Goal: Transaction & Acquisition: Purchase product/service

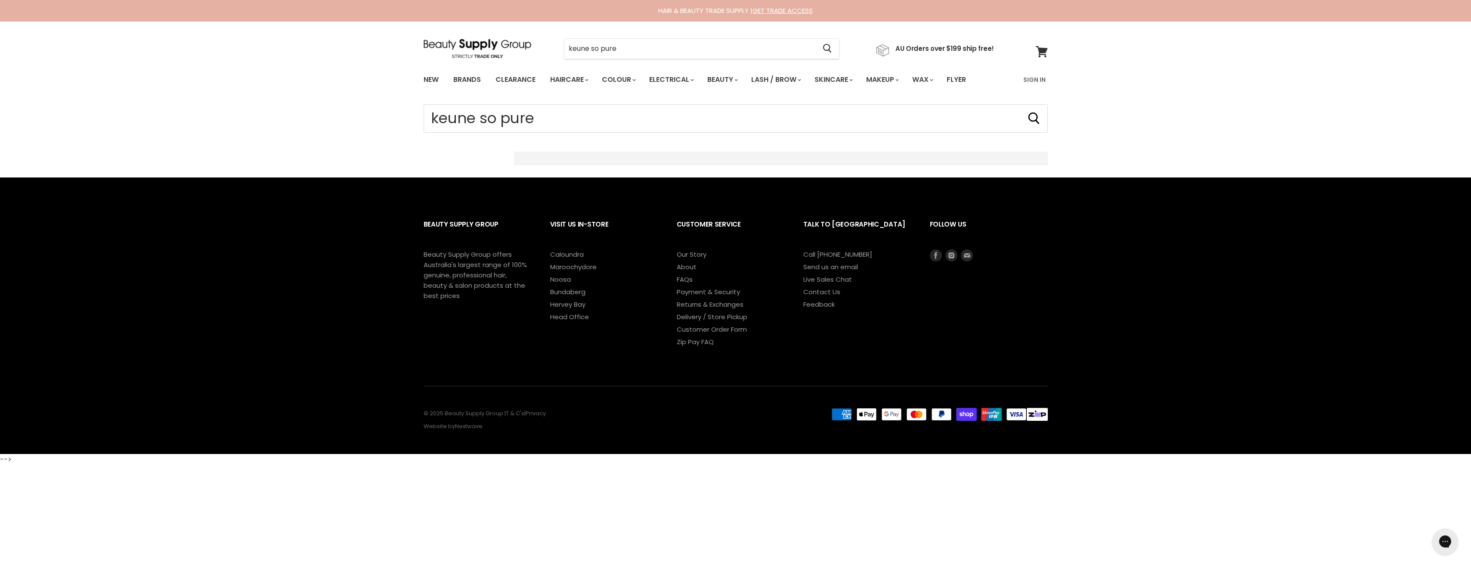
select select "created-descending"
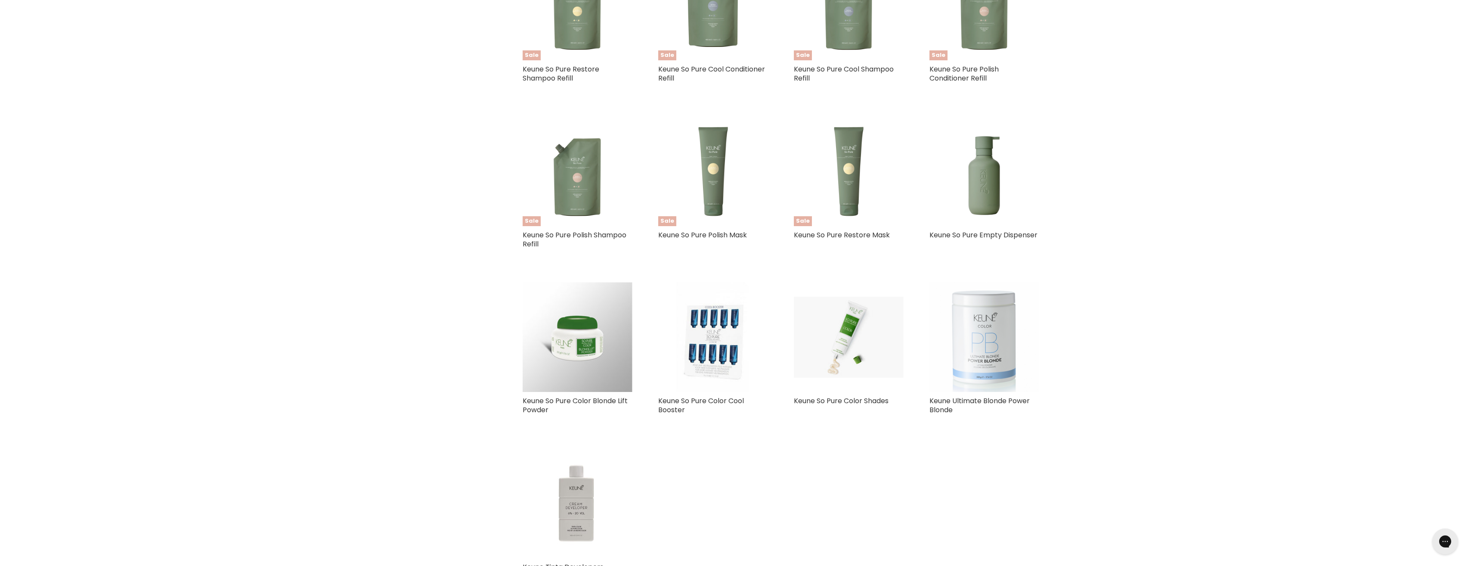
scroll to position [473, 0]
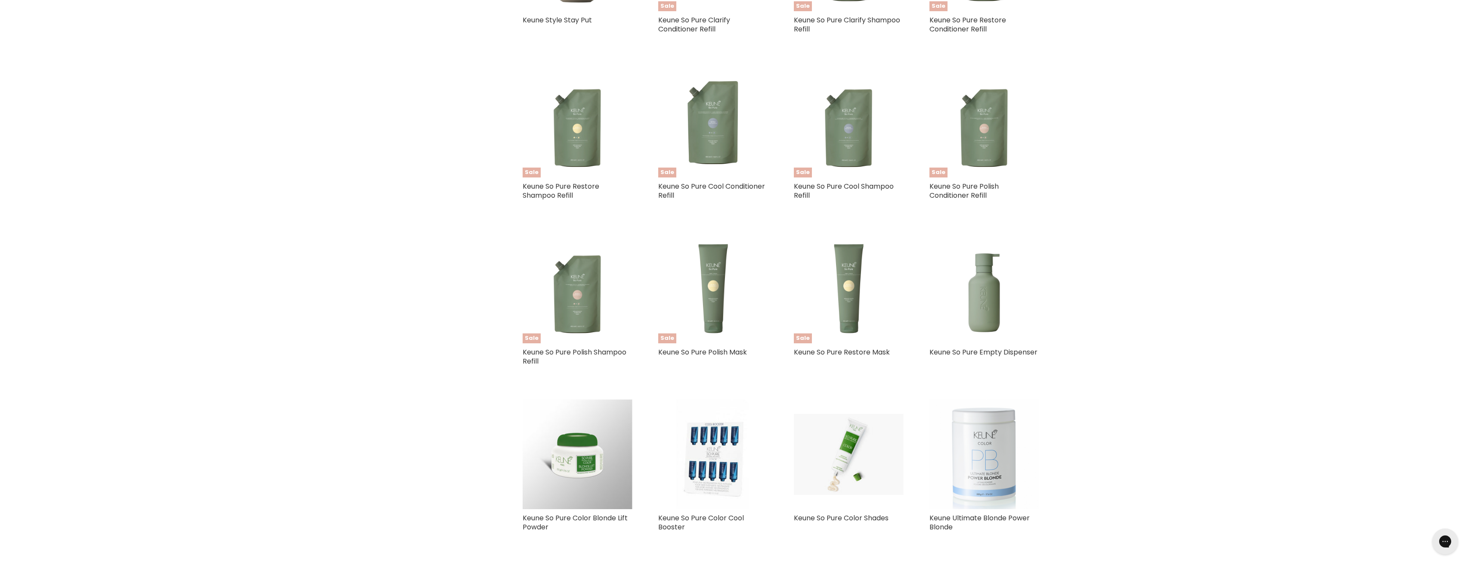
click at [989, 301] on img "Main content" at bounding box center [983, 288] width 105 height 110
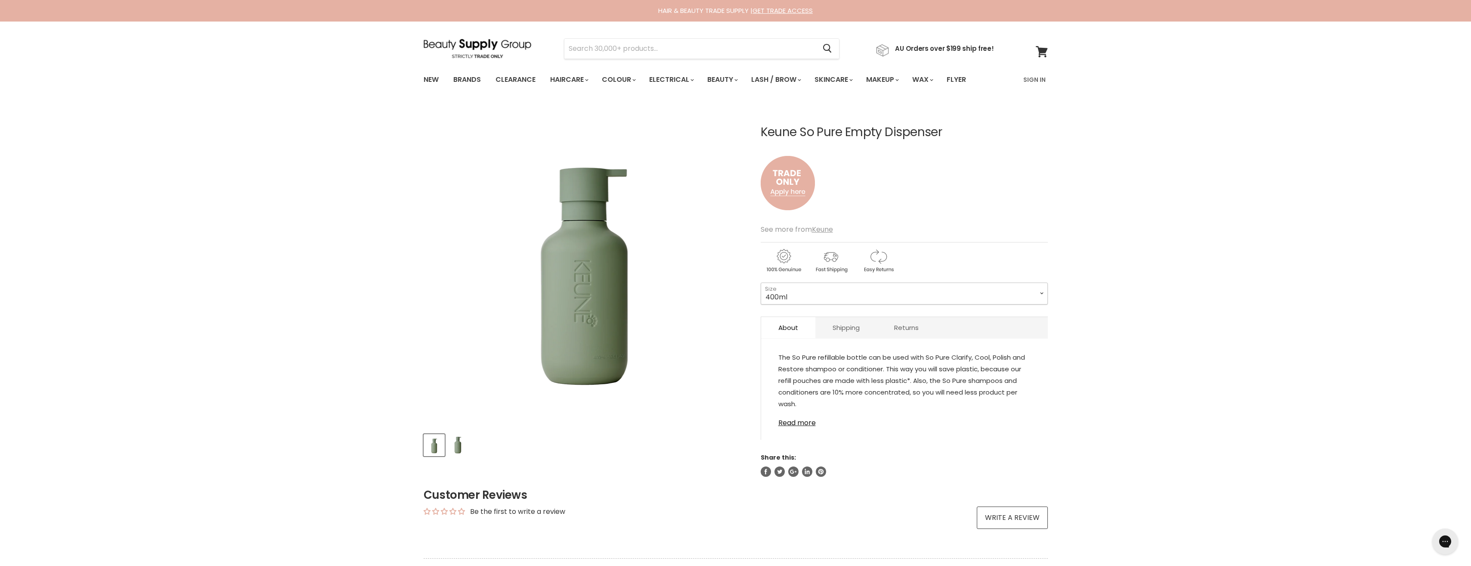
click at [802, 292] on select "400ml 1 Litre" at bounding box center [904, 293] width 287 height 22
click at [761, 282] on select "400ml 1 Litre" at bounding box center [904, 293] width 287 height 22
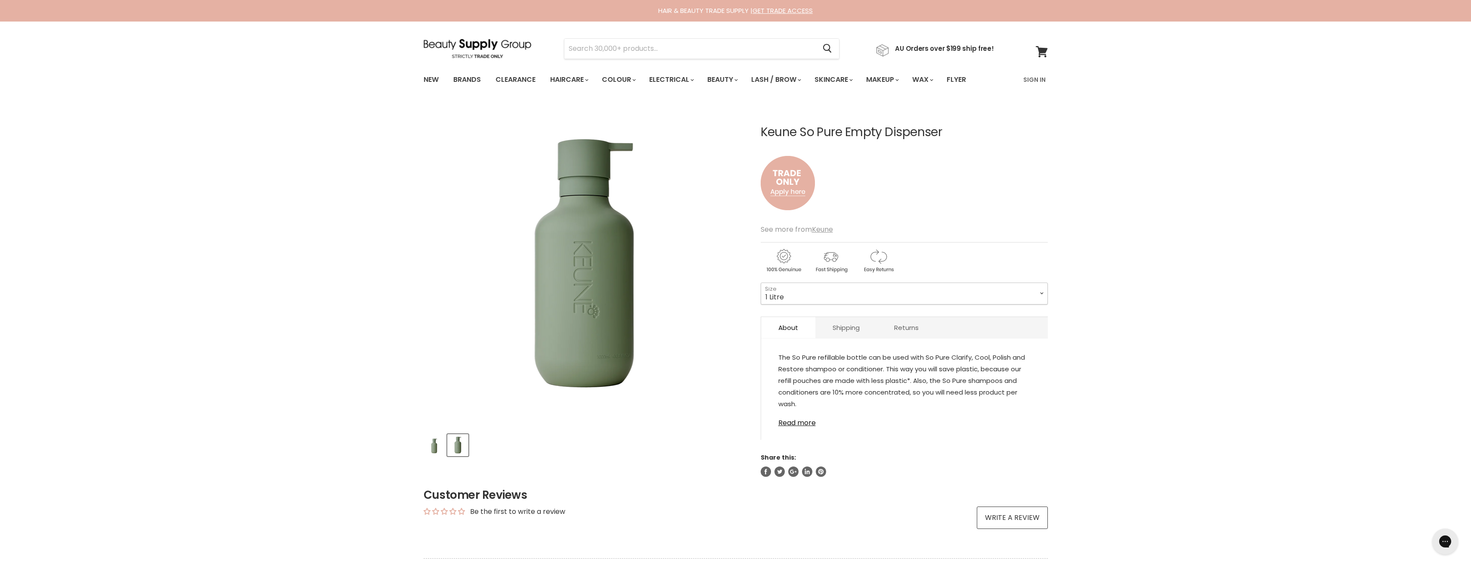
click at [906, 297] on select "400ml 1 Litre" at bounding box center [904, 293] width 287 height 22
select select "400ml"
click at [761, 282] on select "400ml 1 Litre" at bounding box center [904, 293] width 287 height 22
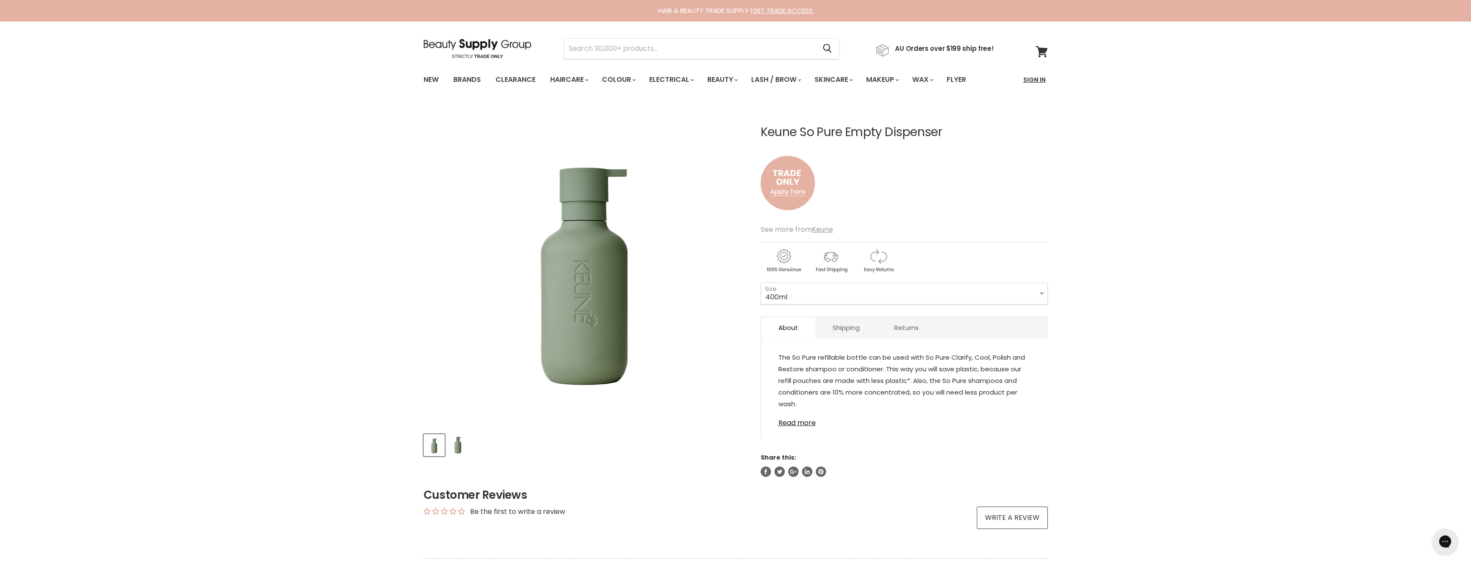
click at [1030, 78] on link "Sign In" at bounding box center [1034, 80] width 33 height 18
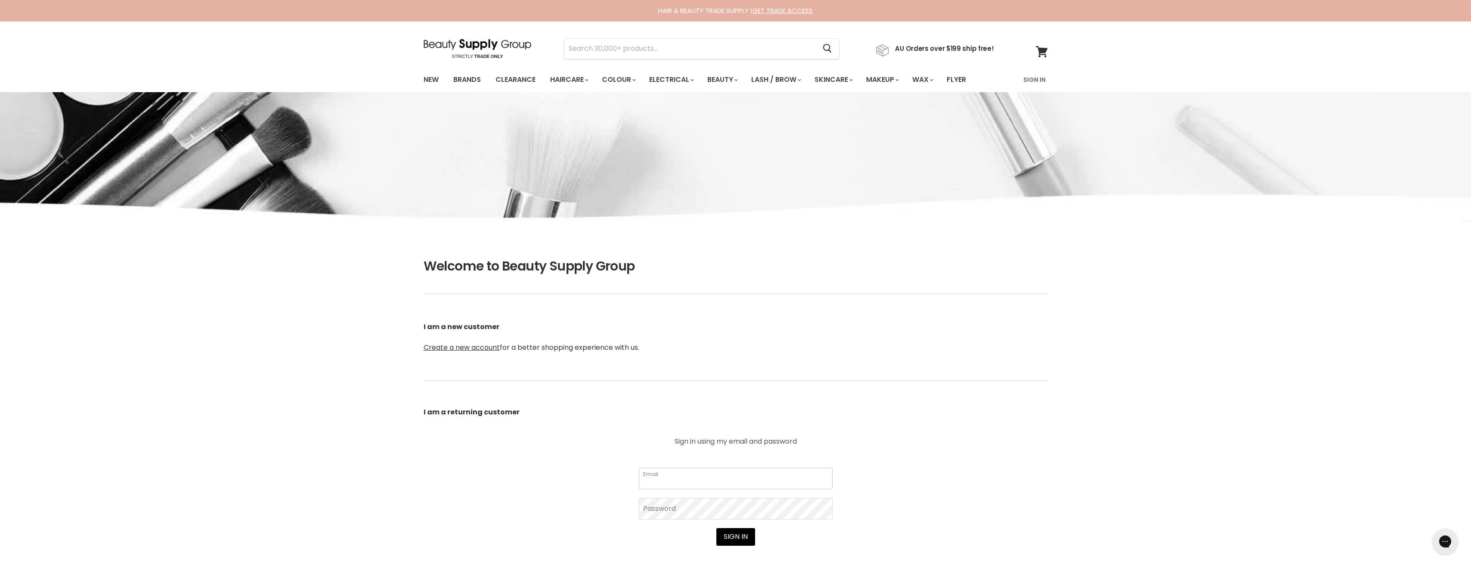
click at [711, 483] on input "Email" at bounding box center [736, 478] width 194 height 22
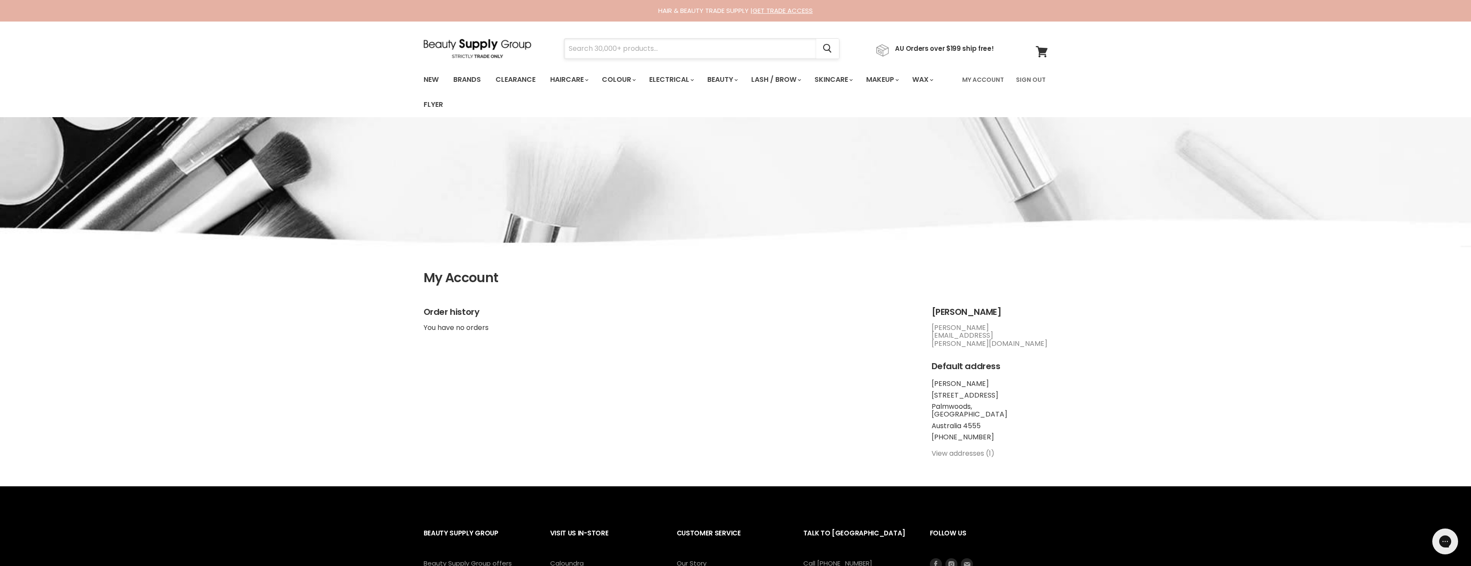
click at [591, 49] on input "Search" at bounding box center [690, 49] width 252 height 20
type input "keune"
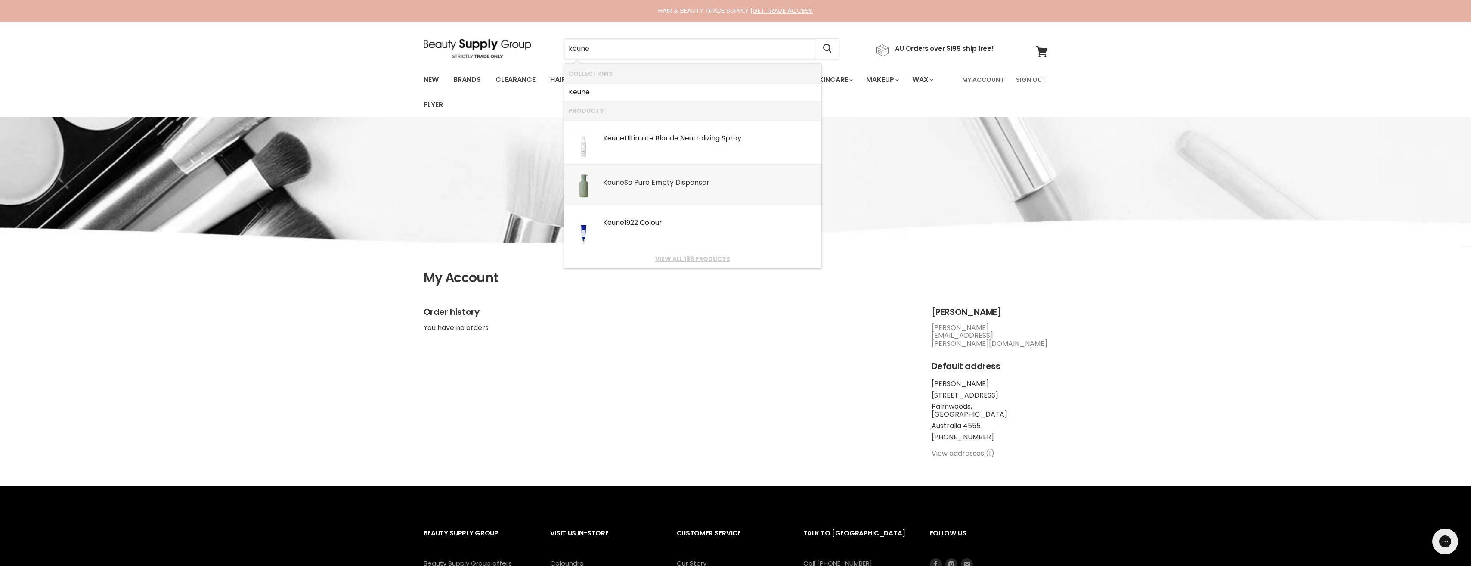
click at [690, 185] on div "Keune So Pure Empty Dispenser" at bounding box center [710, 183] width 214 height 9
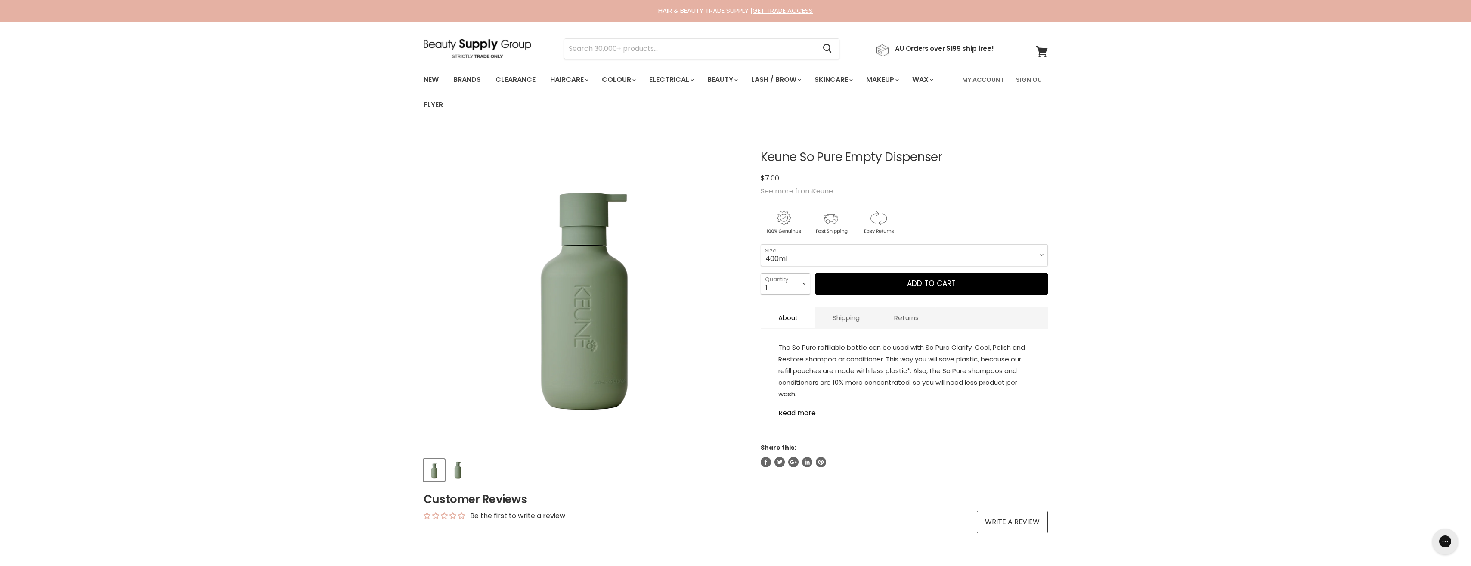
click at [803, 283] on select "1 2 3 4 5 6 7 8 9 10+" at bounding box center [785, 284] width 49 height 22
click at [801, 264] on select "400ml 1 Litre" at bounding box center [904, 255] width 287 height 22
click at [761, 244] on select "400ml 1 Litre" at bounding box center [904, 255] width 287 height 22
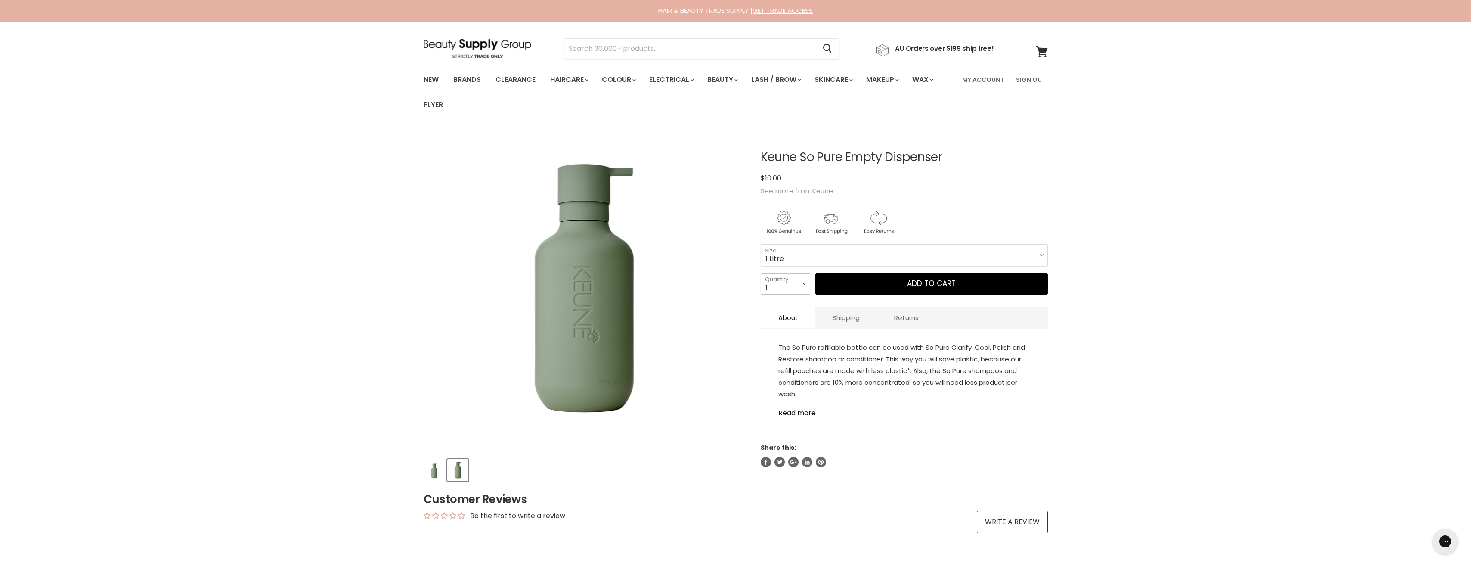
click at [797, 282] on select "1 2 3 4 5 6 7 8 9 10+" at bounding box center [785, 284] width 49 height 22
click at [793, 257] on select "400ml 1 Litre" at bounding box center [904, 255] width 287 height 22
select select "400ml"
click at [761, 244] on select "400ml 1 Litre" at bounding box center [904, 255] width 287 height 22
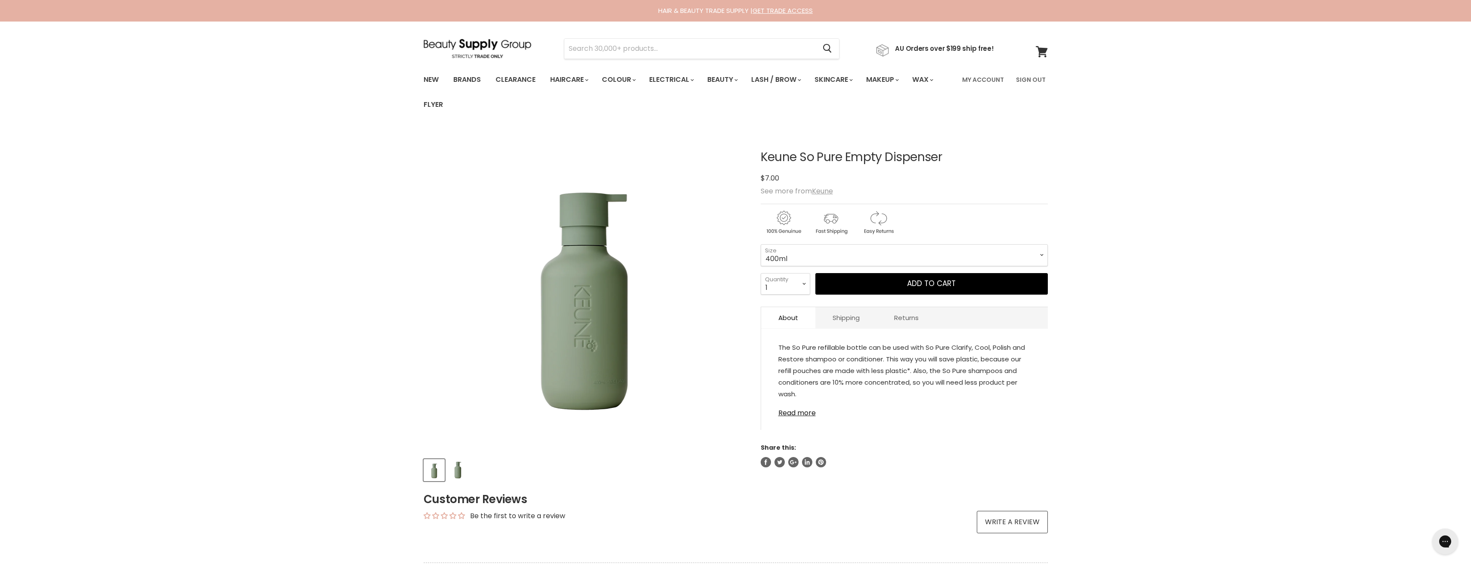
click at [1207, 368] on div "Home Keune So Pure Empty Dispenser Click or scroll to zoom Tap or pinch to zoom" at bounding box center [735, 468] width 1471 height 678
click at [467, 79] on link "Brands" at bounding box center [467, 80] width 40 height 18
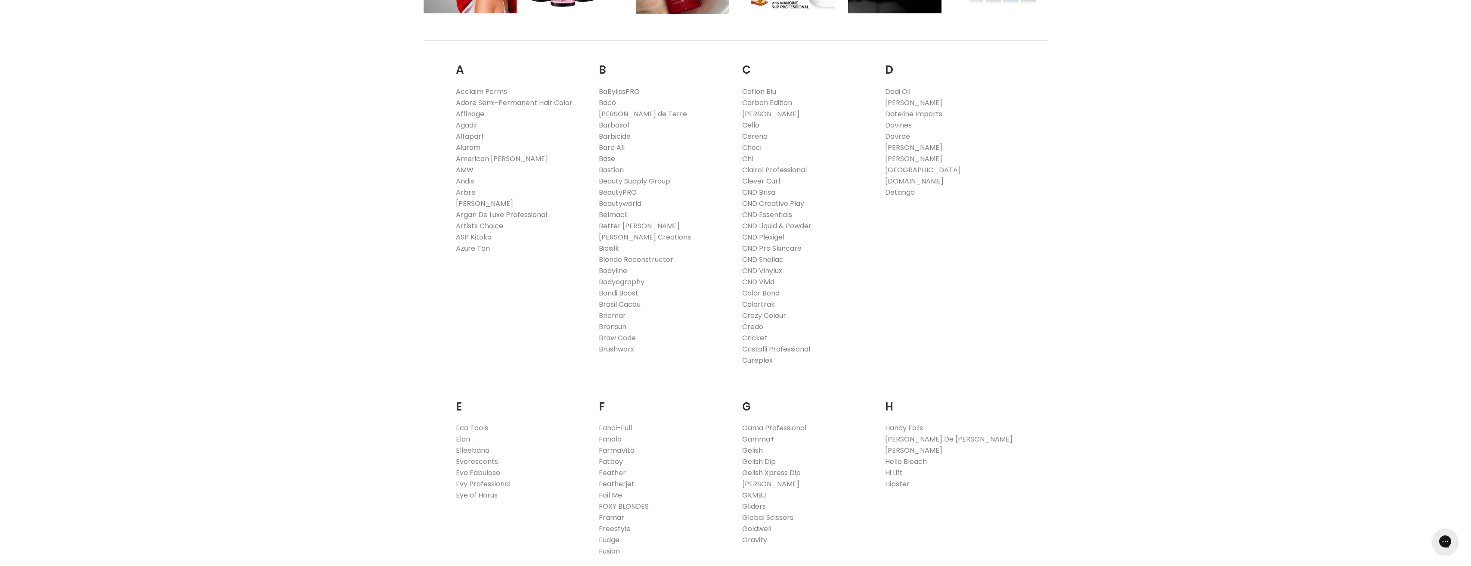
scroll to position [517, 0]
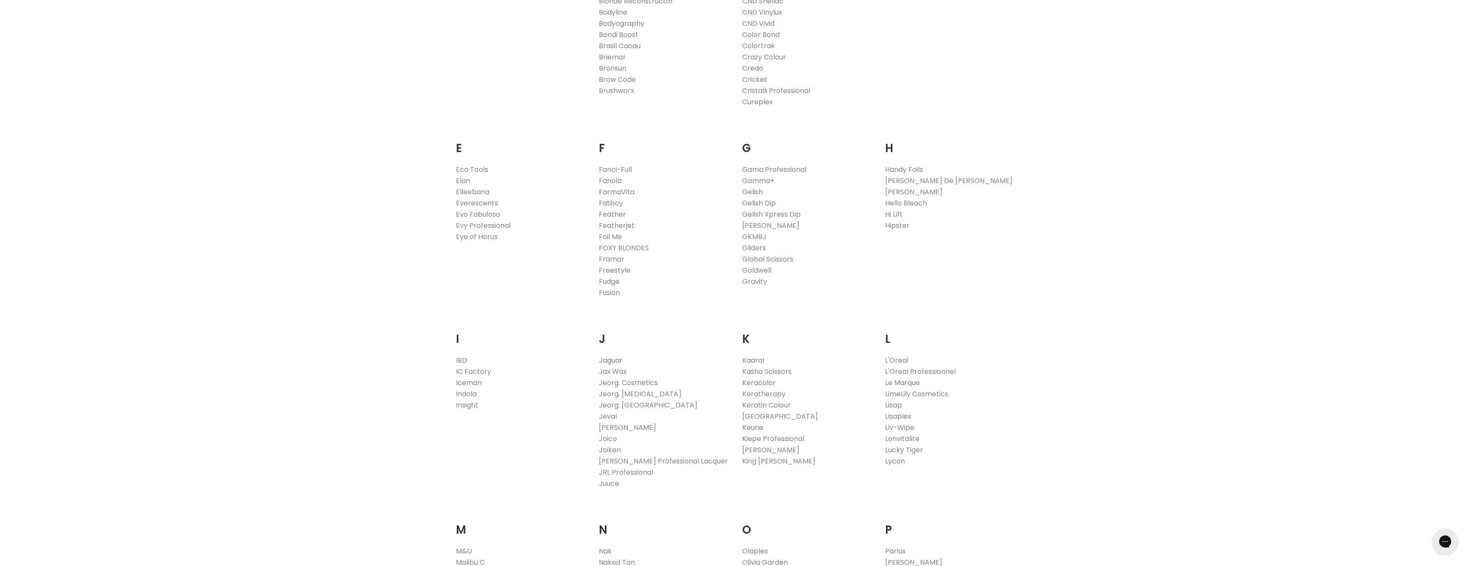
click at [746, 424] on link "Keune" at bounding box center [752, 427] width 21 height 10
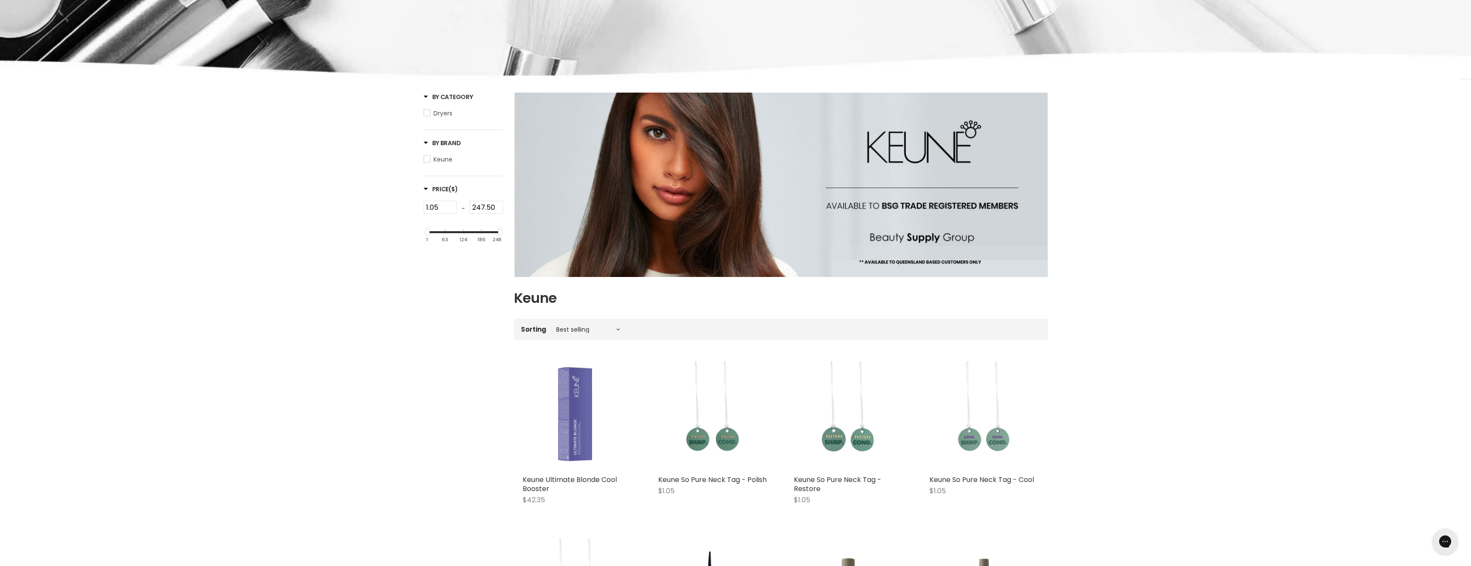
scroll to position [344, 0]
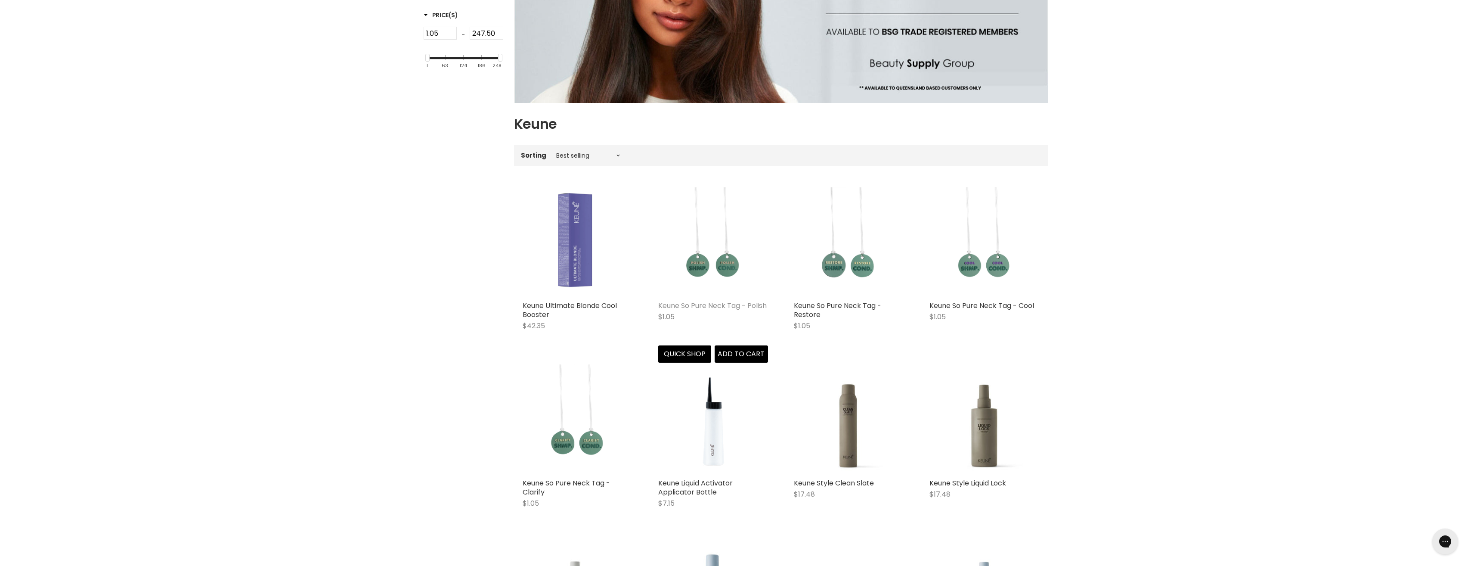
click at [708, 306] on link "Keune So Pure Neck Tag - Polish" at bounding box center [712, 305] width 108 height 10
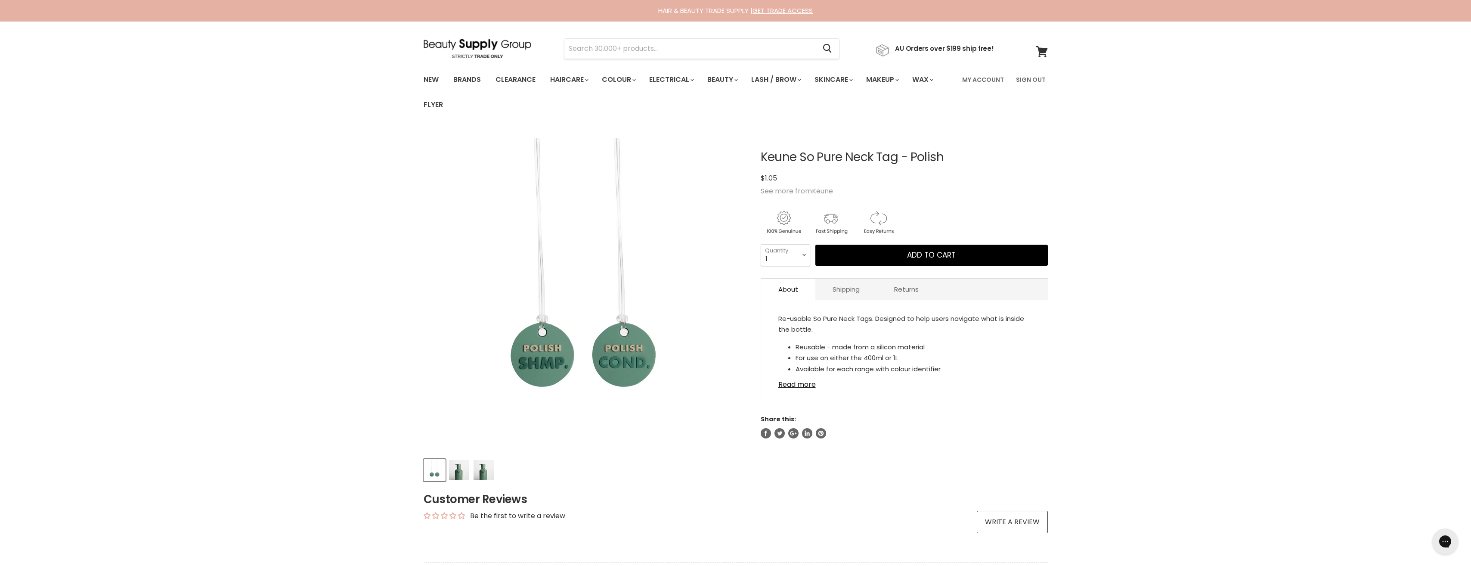
click at [458, 471] on img "Product thumbnails" at bounding box center [459, 470] width 20 height 20
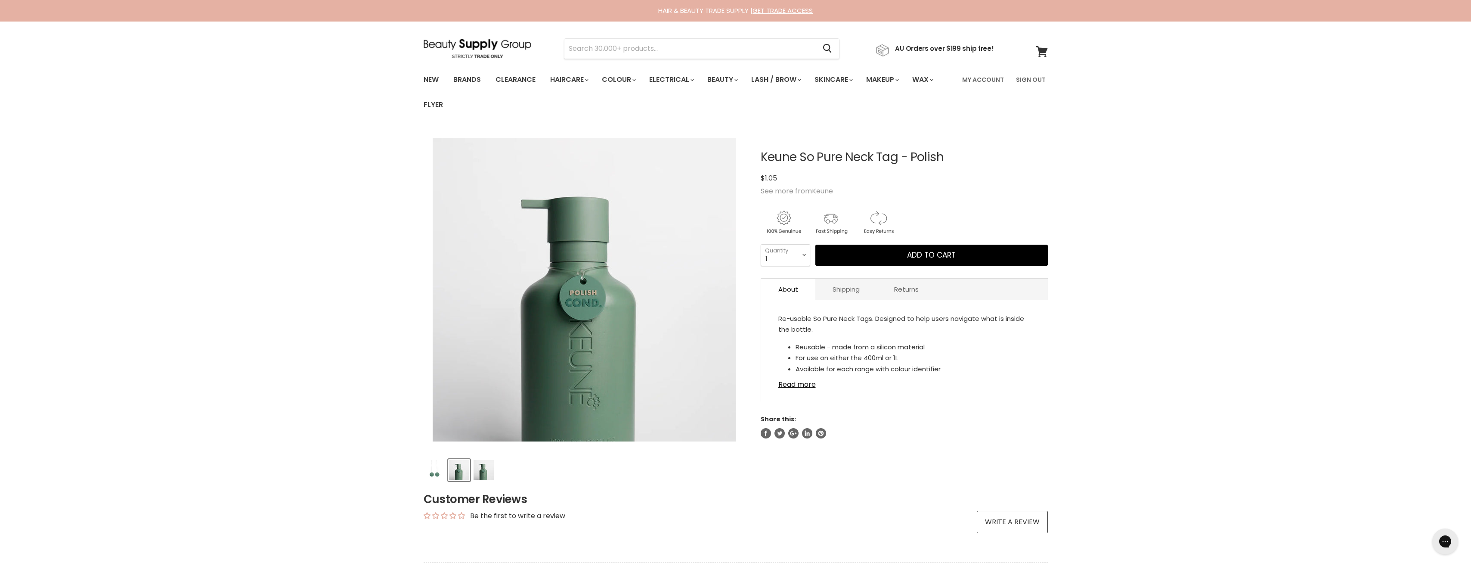
click at [484, 471] on img "Product thumbnails" at bounding box center [483, 470] width 20 height 20
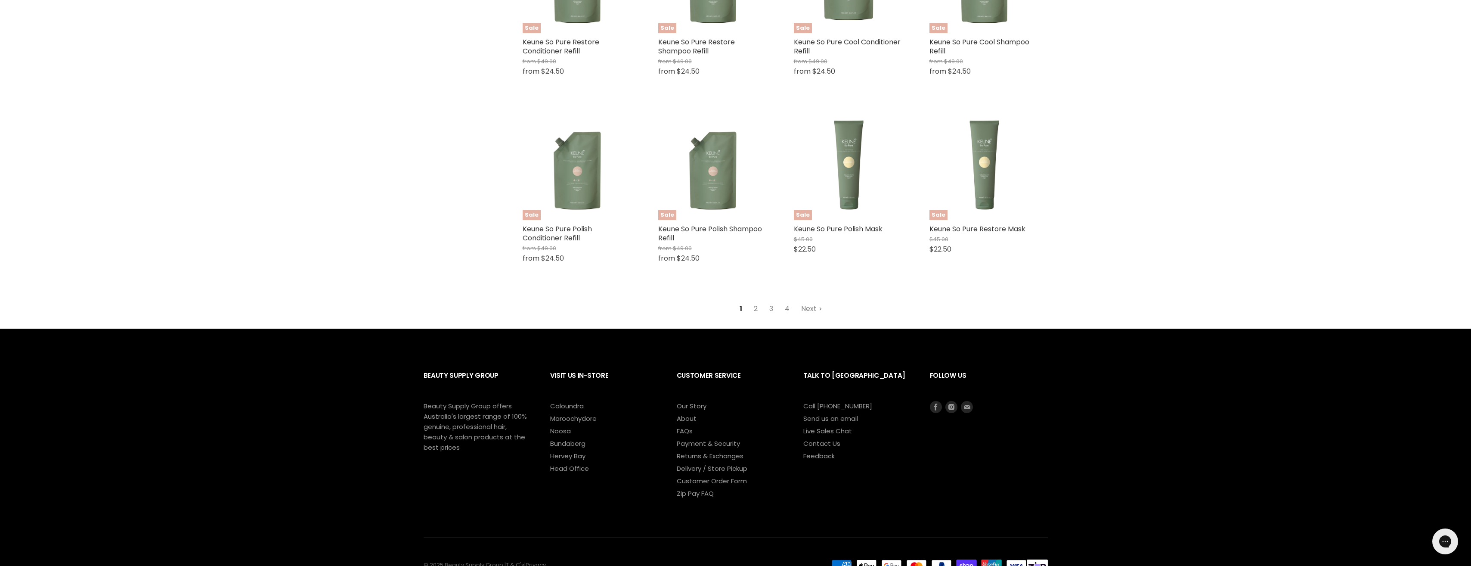
scroll to position [2330, 0]
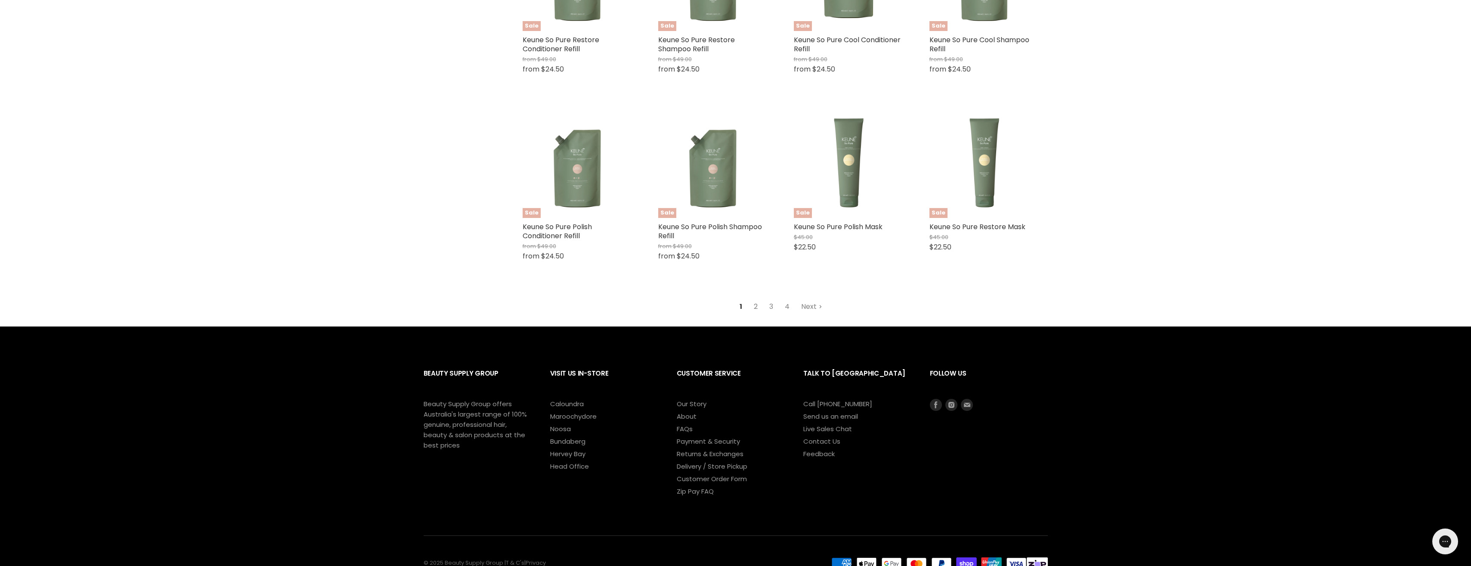
click at [755, 304] on link "2" at bounding box center [755, 306] width 13 height 15
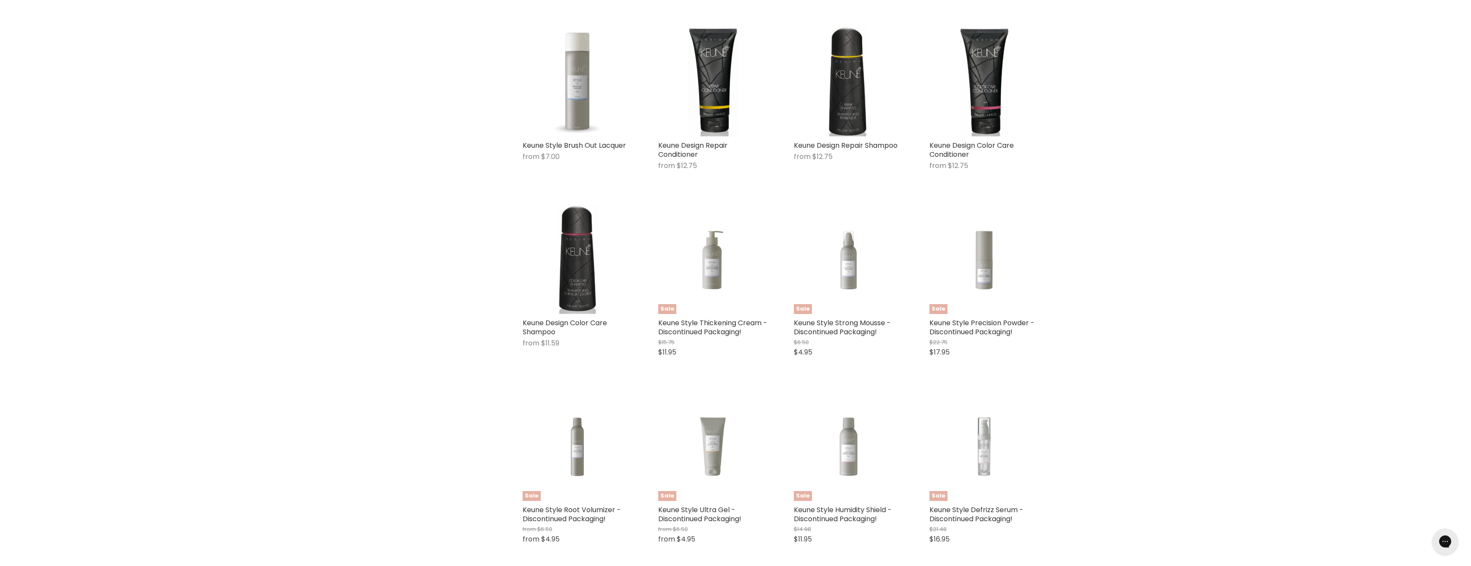
scroll to position [2137, 0]
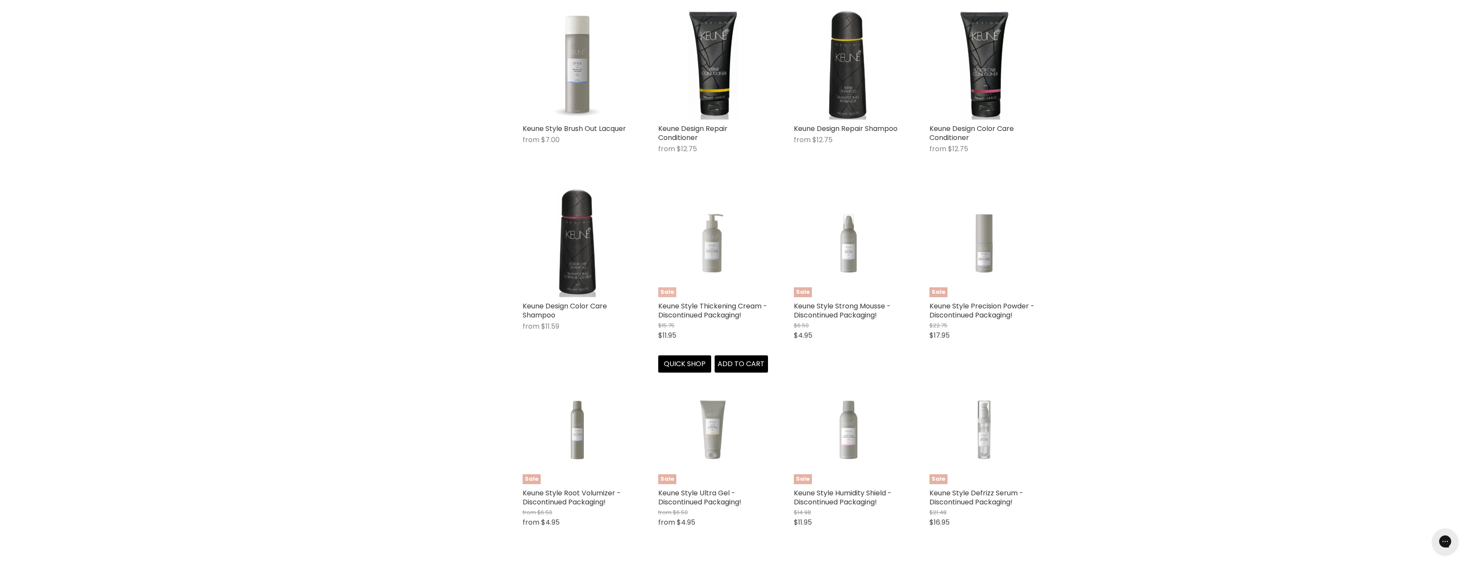
click at [703, 244] on img "Main content" at bounding box center [713, 242] width 110 height 81
